Goal: Navigation & Orientation: Understand site structure

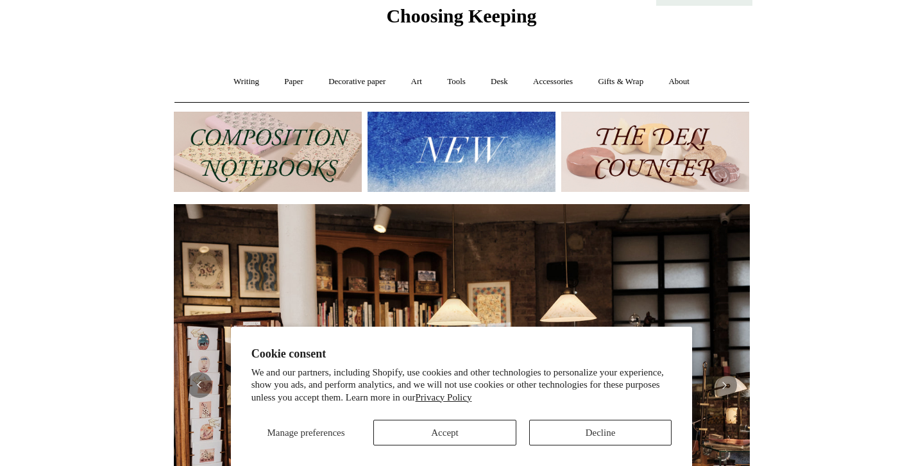
scroll to position [53, 0]
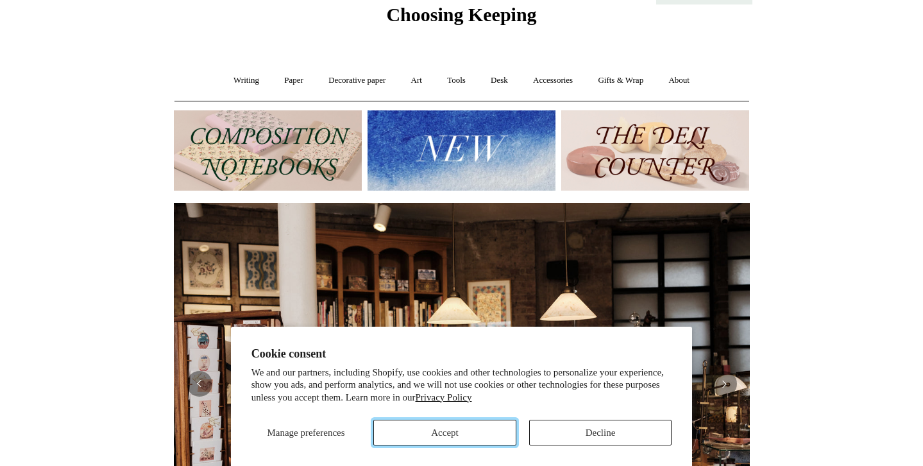
click at [444, 435] on button "Accept" at bounding box center [444, 432] width 143 height 26
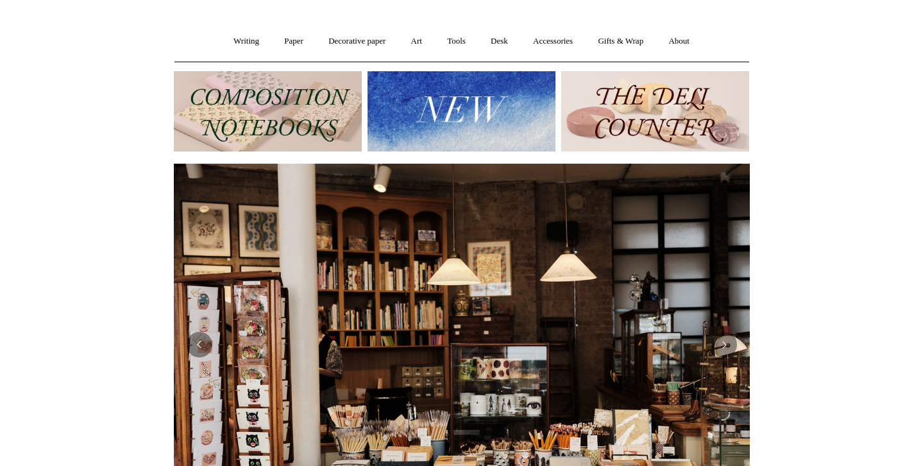
scroll to position [90, 0]
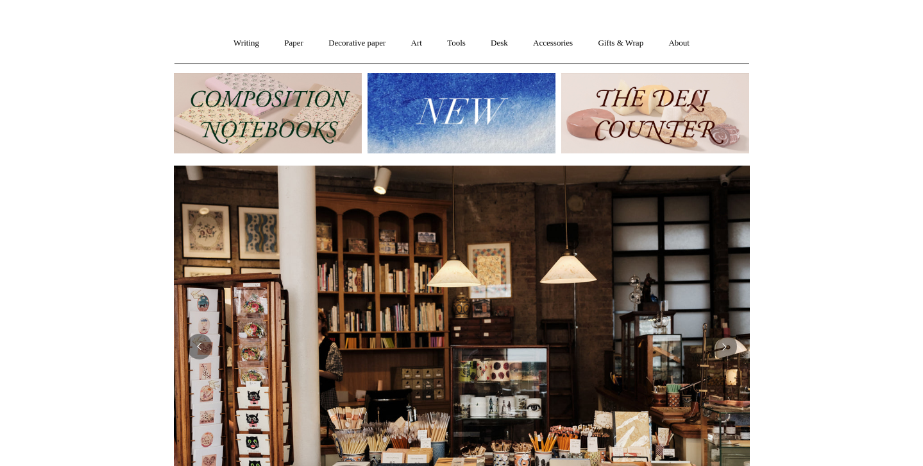
click at [500, 112] on img at bounding box center [462, 113] width 188 height 80
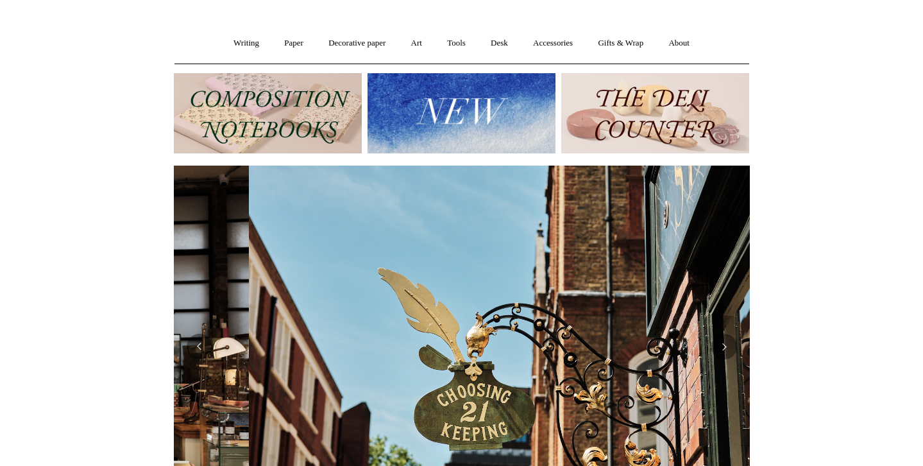
scroll to position [0, 575]
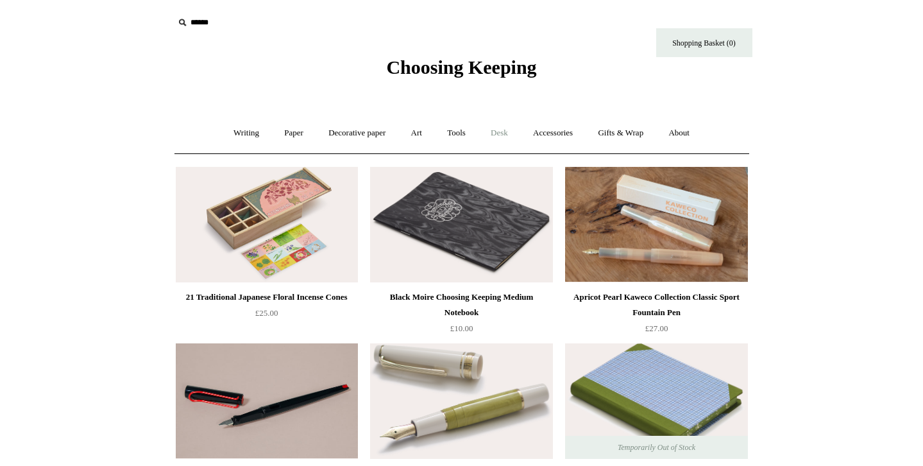
click at [505, 135] on link "Desk +" at bounding box center [499, 133] width 40 height 34
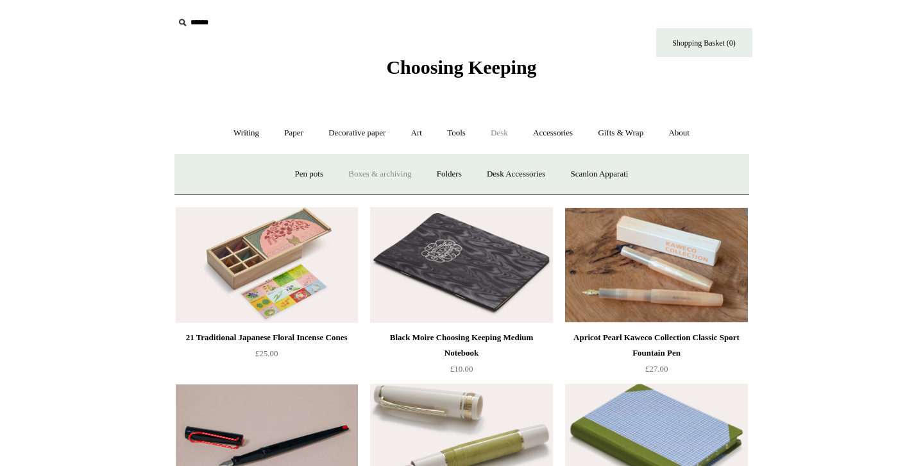
click at [396, 174] on link "Boxes & archiving" at bounding box center [380, 174] width 86 height 34
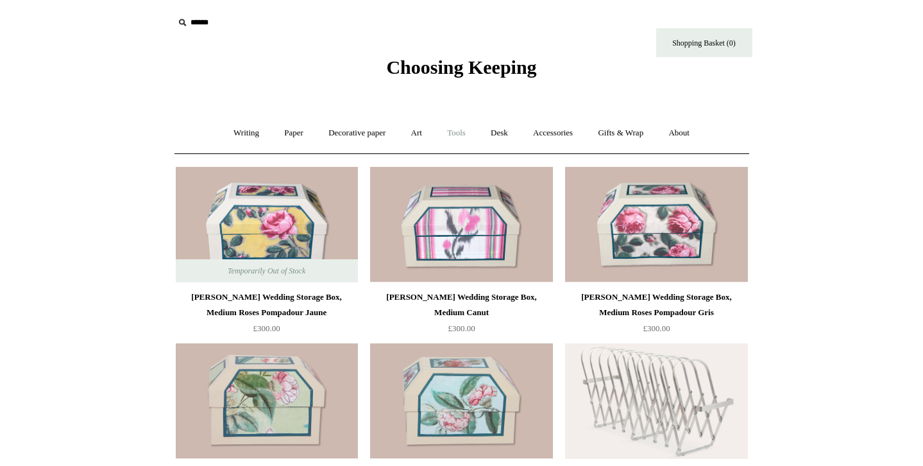
click at [459, 136] on link "Tools +" at bounding box center [457, 133] width 42 height 34
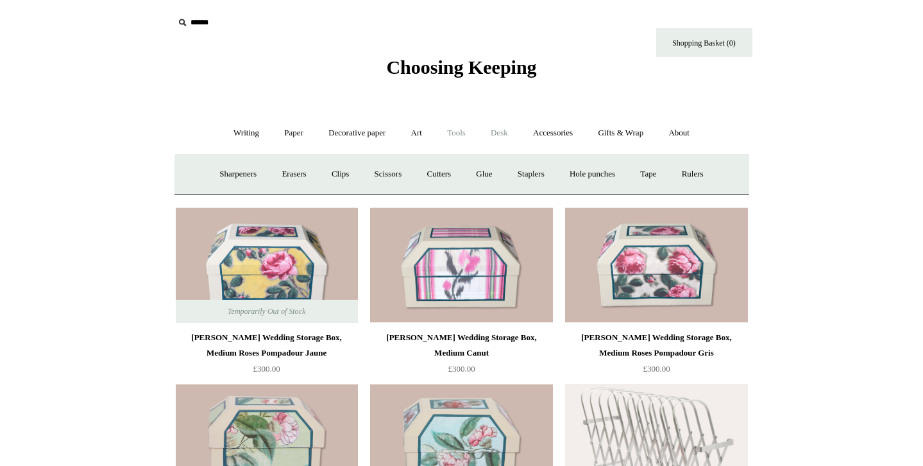
click at [502, 134] on link "Desk +" at bounding box center [499, 133] width 40 height 34
click at [546, 136] on link "Accessories +" at bounding box center [552, 133] width 63 height 34
